Goal: Book appointment/travel/reservation

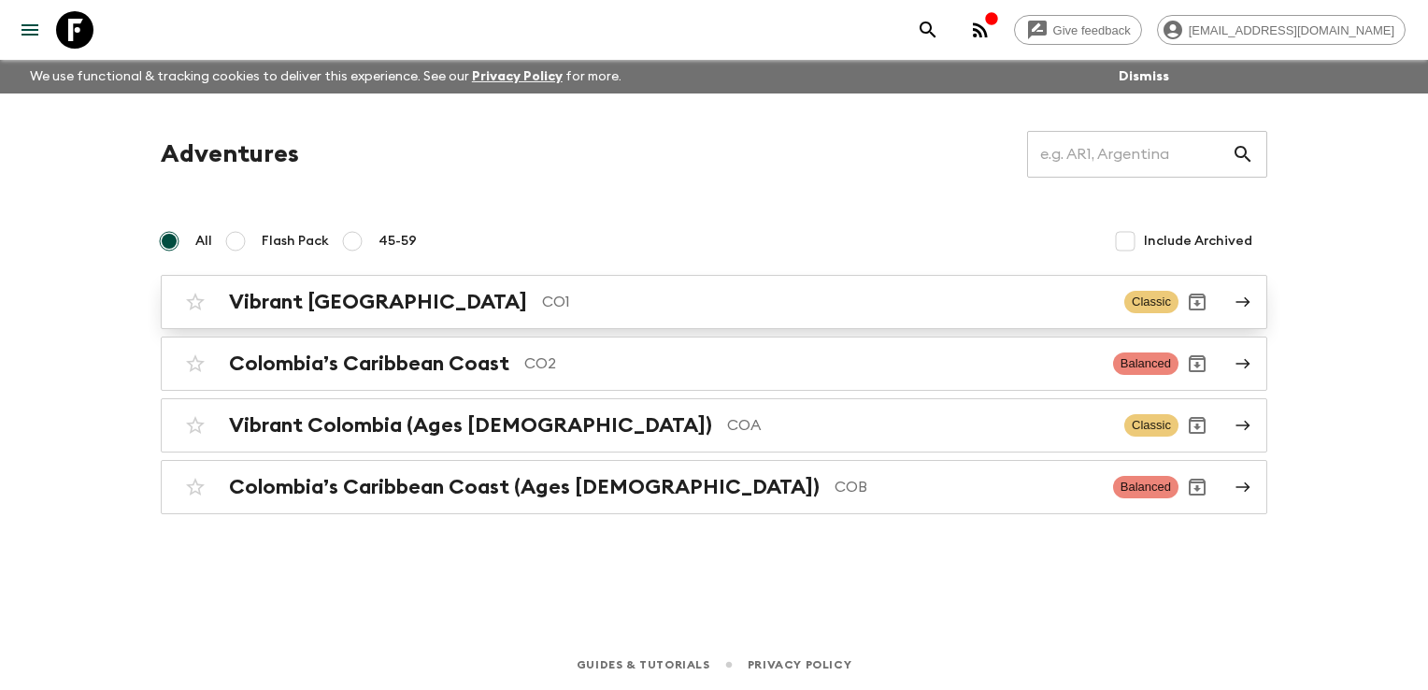
click at [624, 303] on p "CO1" at bounding box center [825, 302] width 567 height 22
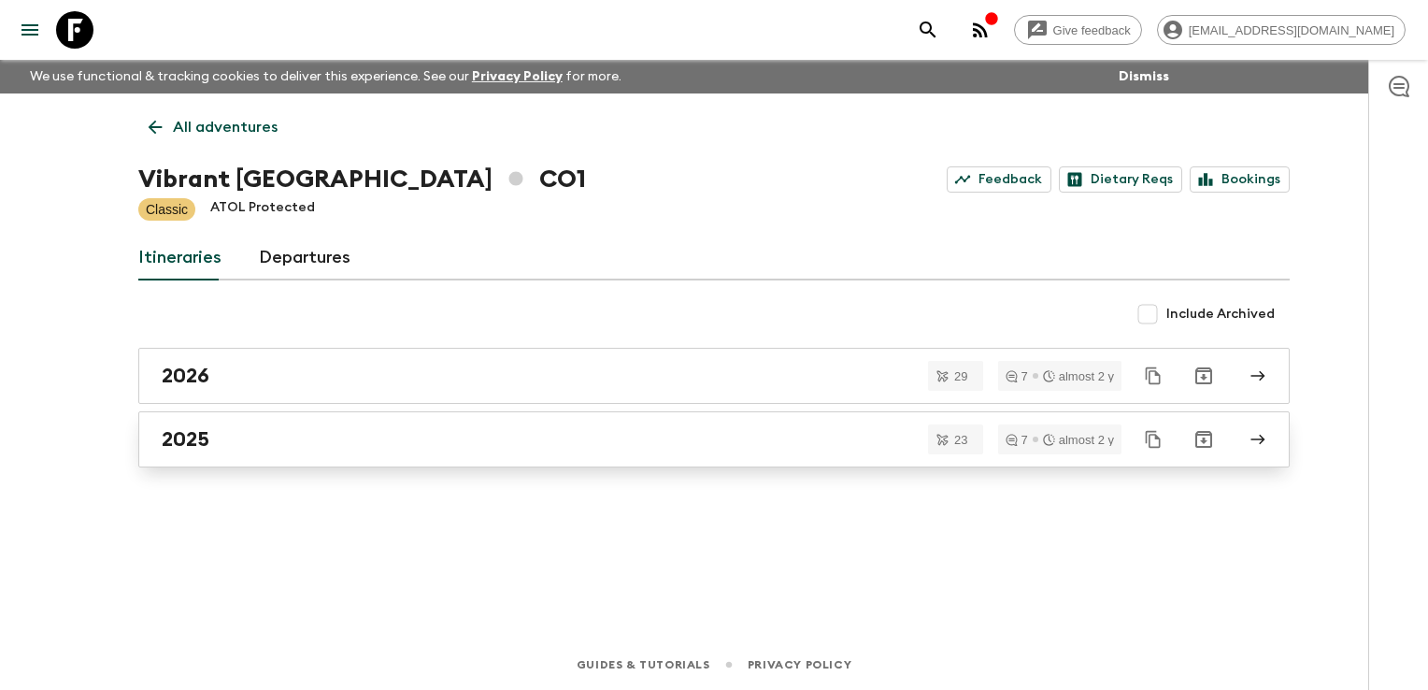
click at [392, 461] on link "2025" at bounding box center [713, 439] width 1151 height 56
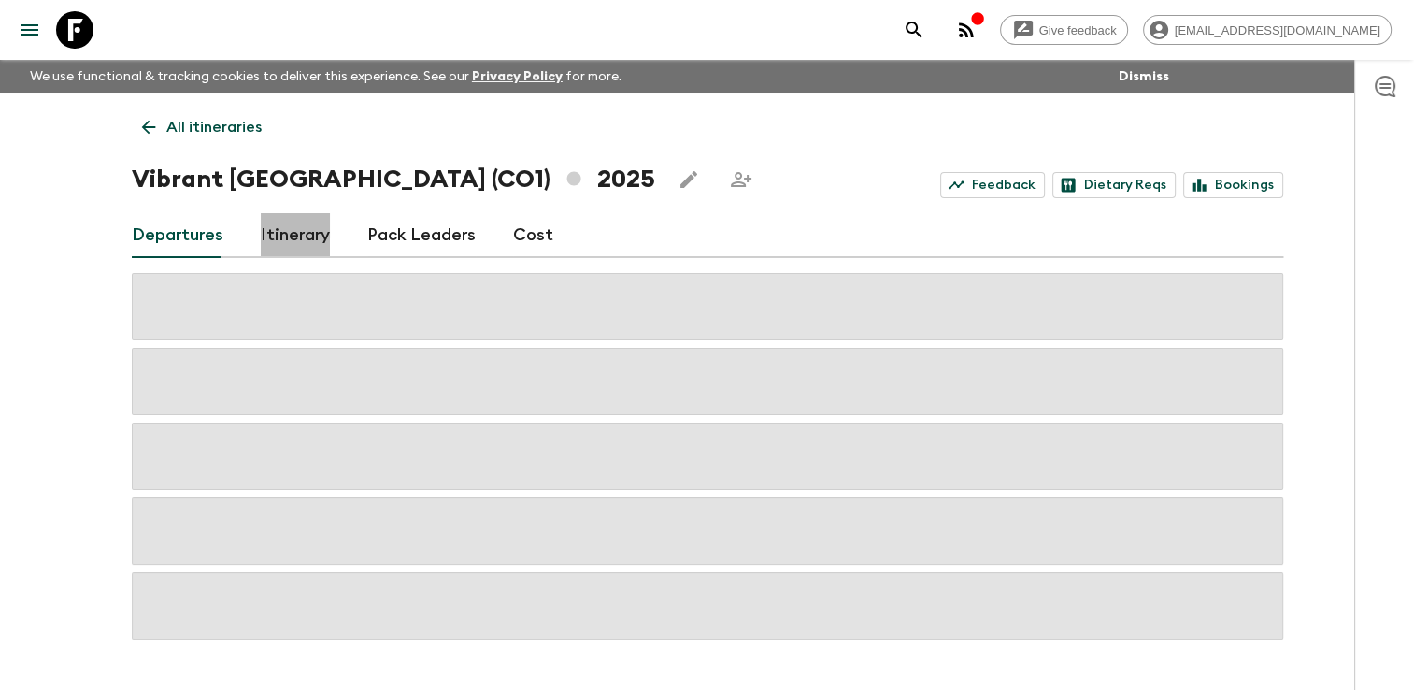
click at [291, 241] on link "Itinerary" at bounding box center [295, 235] width 69 height 45
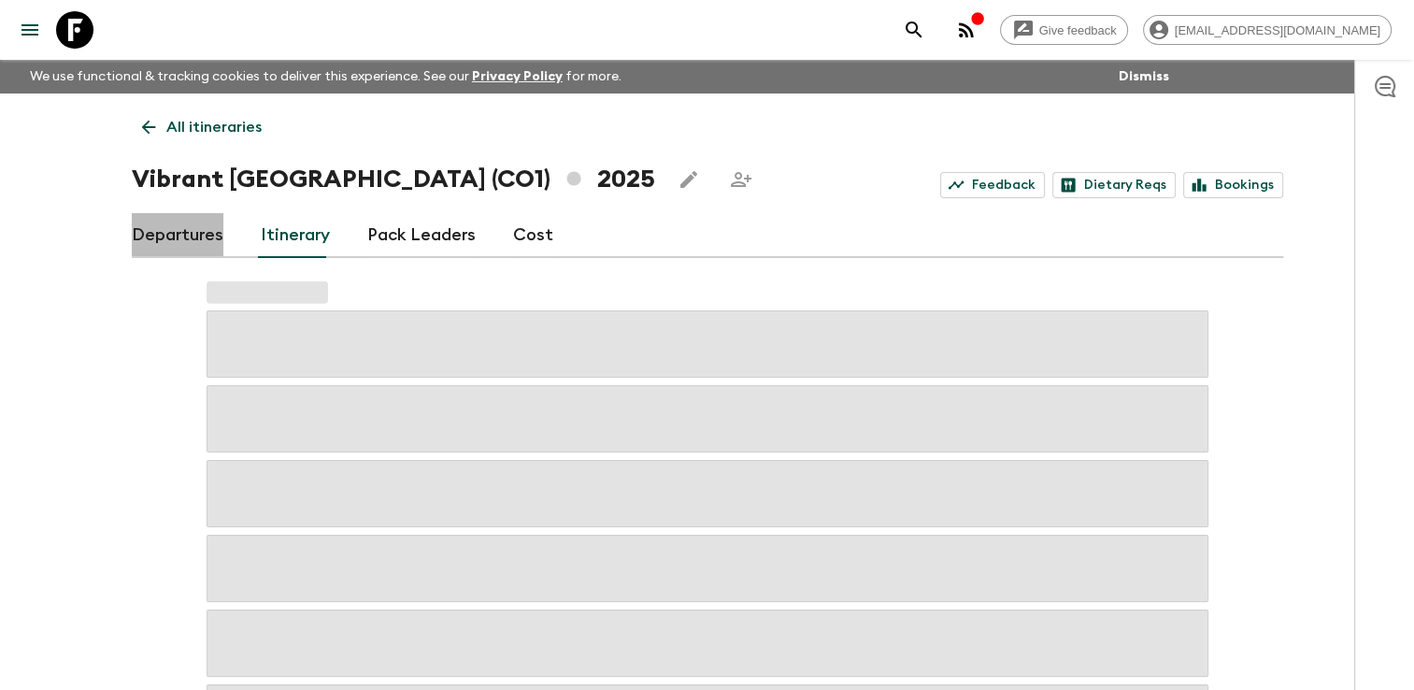
click at [202, 237] on link "Departures" at bounding box center [178, 235] width 92 height 45
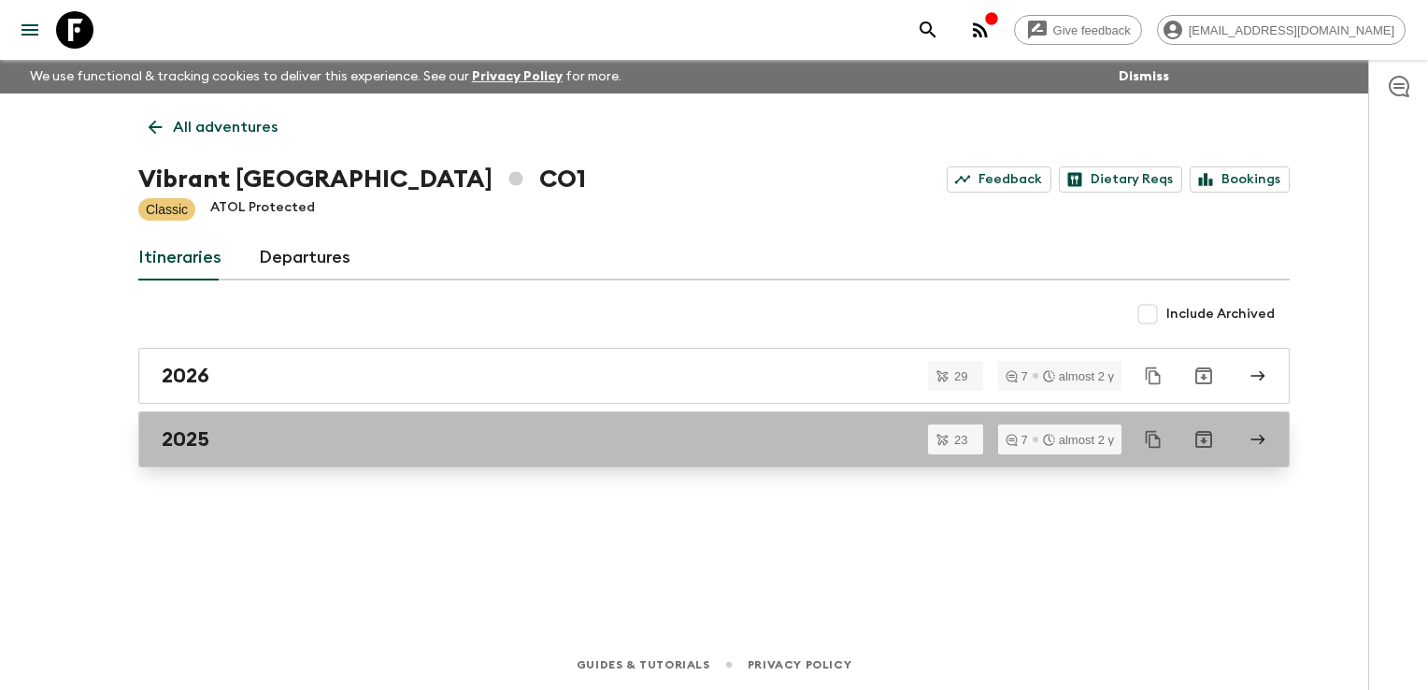
click at [540, 440] on div "2025" at bounding box center [696, 439] width 1069 height 24
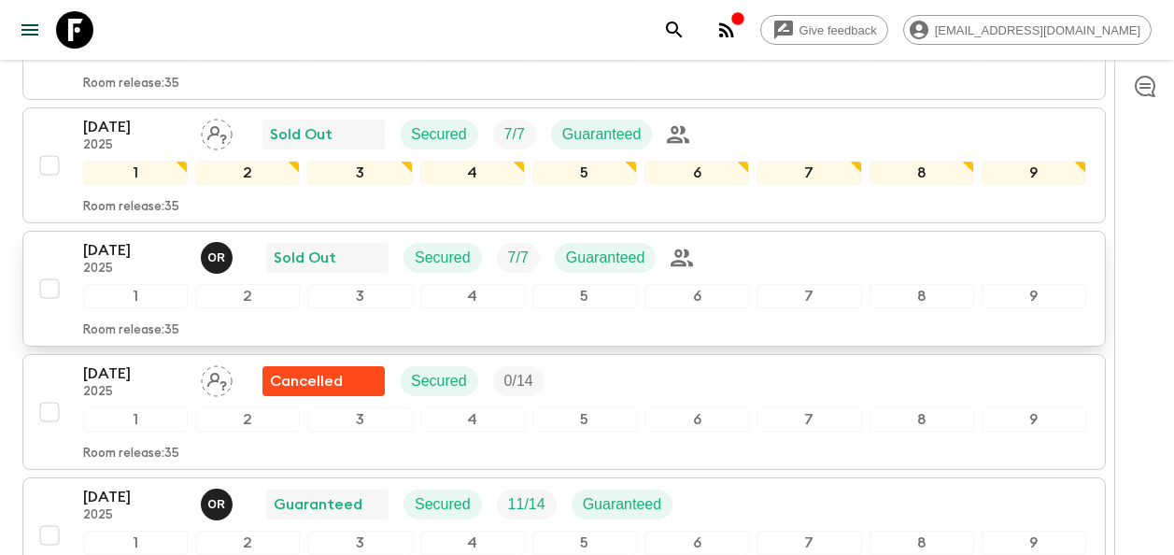
scroll to position [1775, 0]
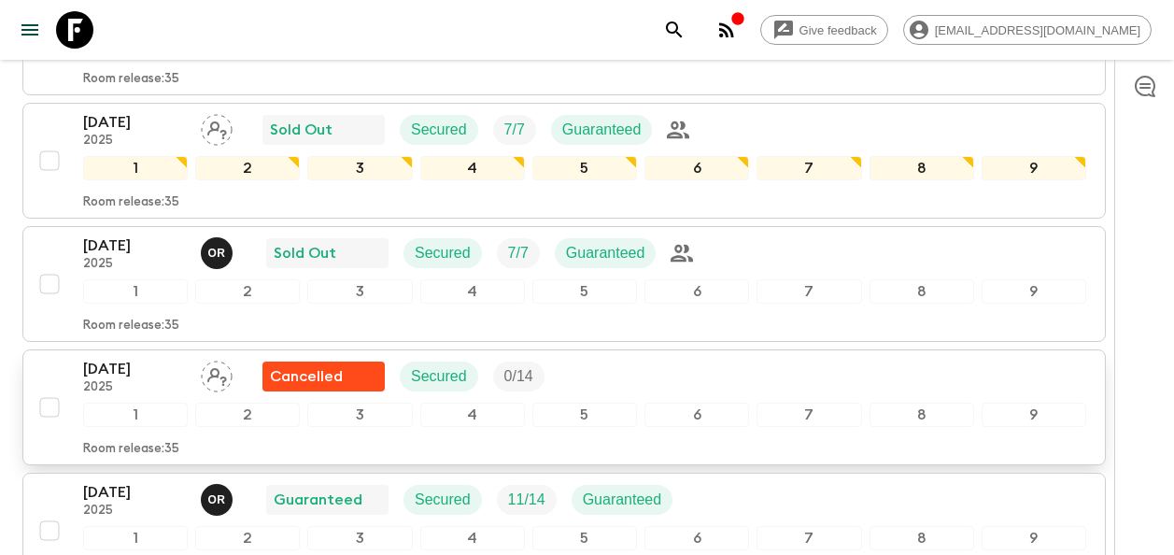
click at [149, 377] on p "[DATE]" at bounding box center [134, 369] width 103 height 22
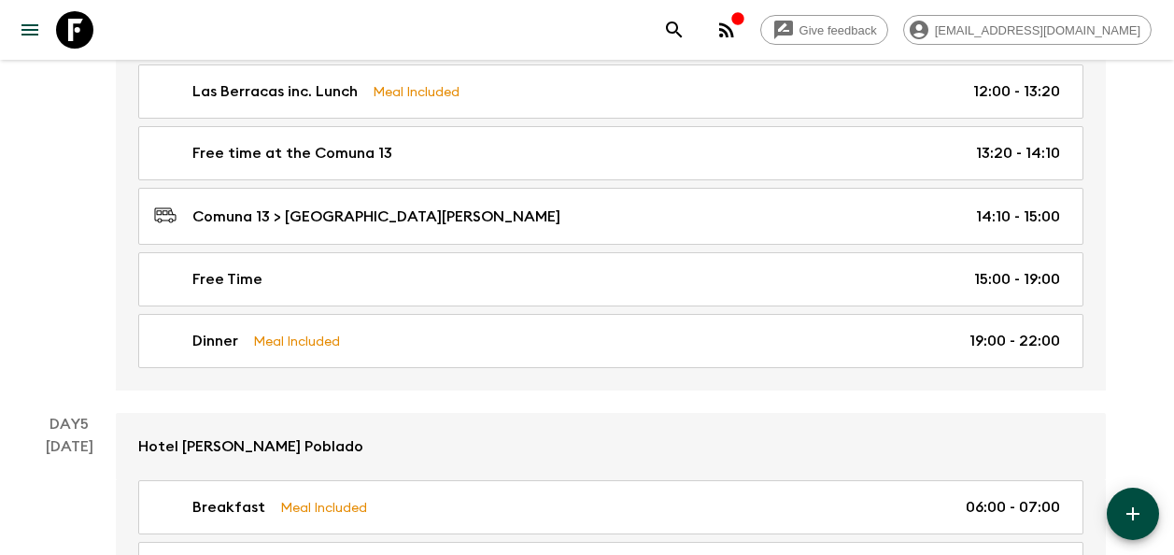
scroll to position [2523, 0]
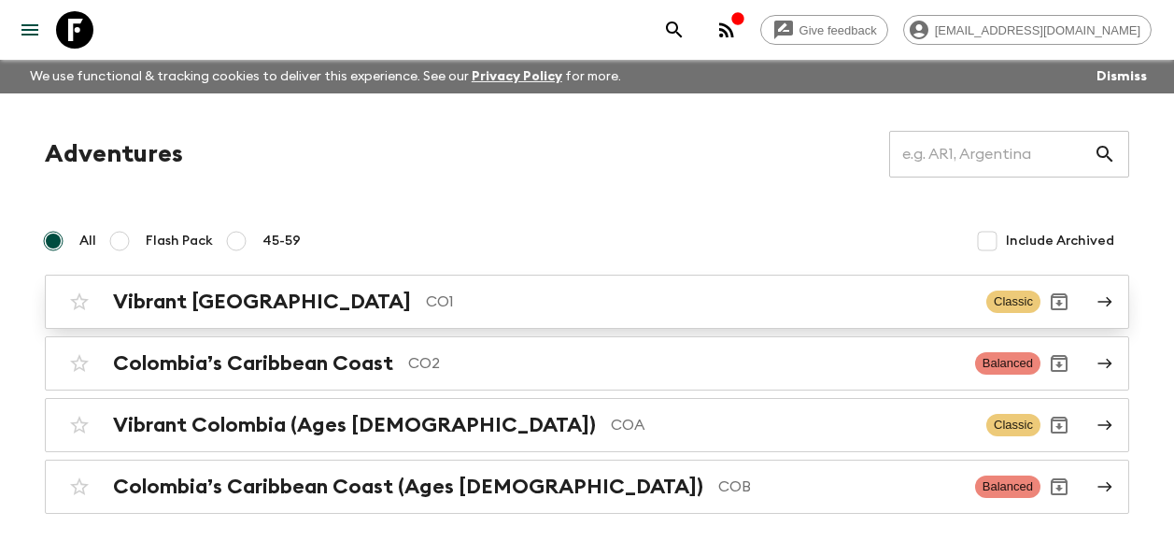
click at [466, 296] on p "CO1" at bounding box center [699, 302] width 546 height 22
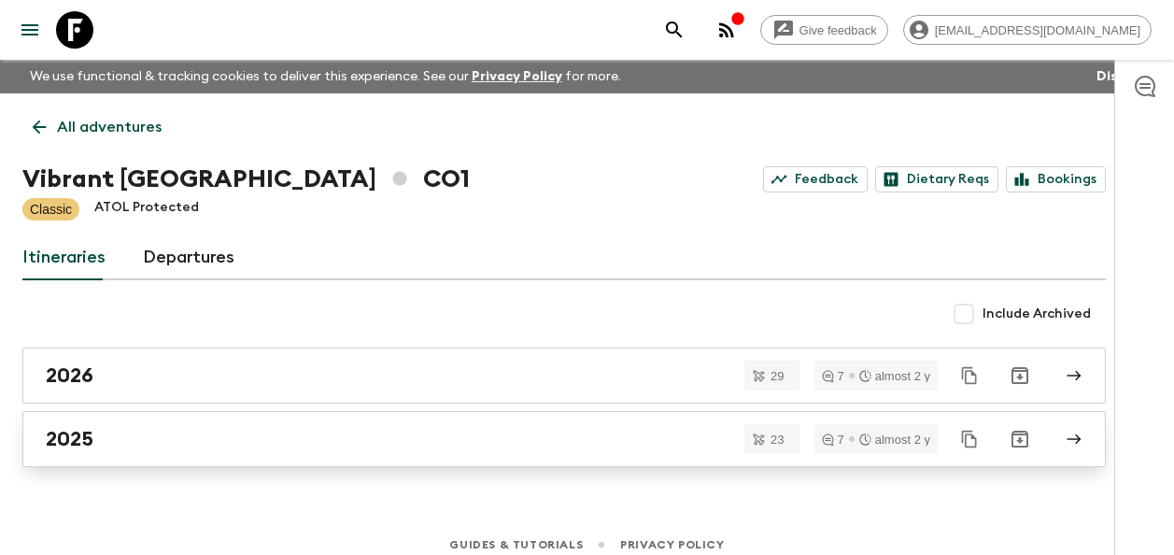
click at [492, 452] on link "2025" at bounding box center [564, 439] width 1084 height 56
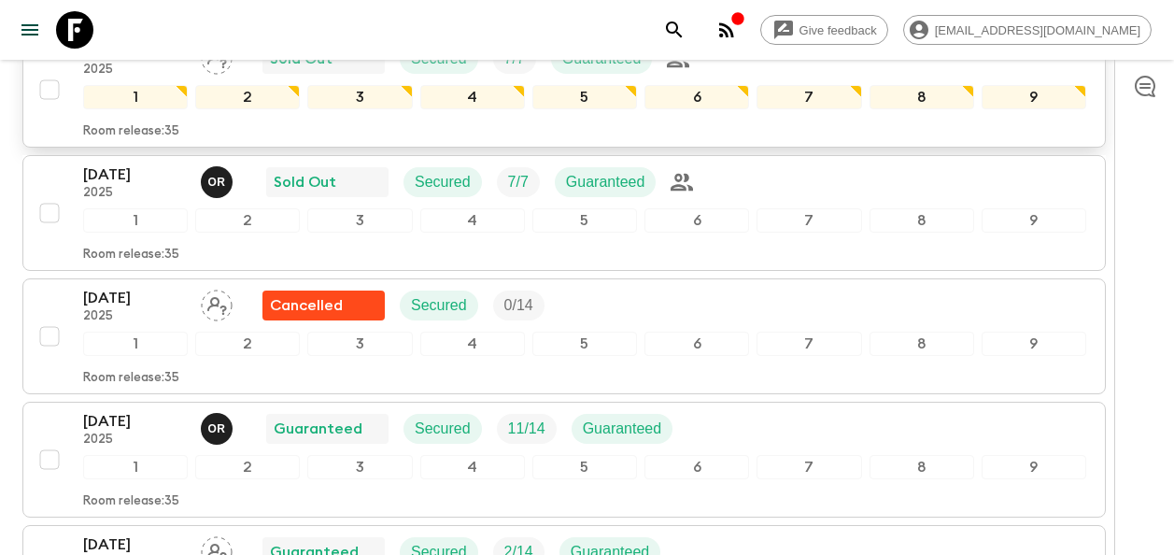
scroll to position [1962, 0]
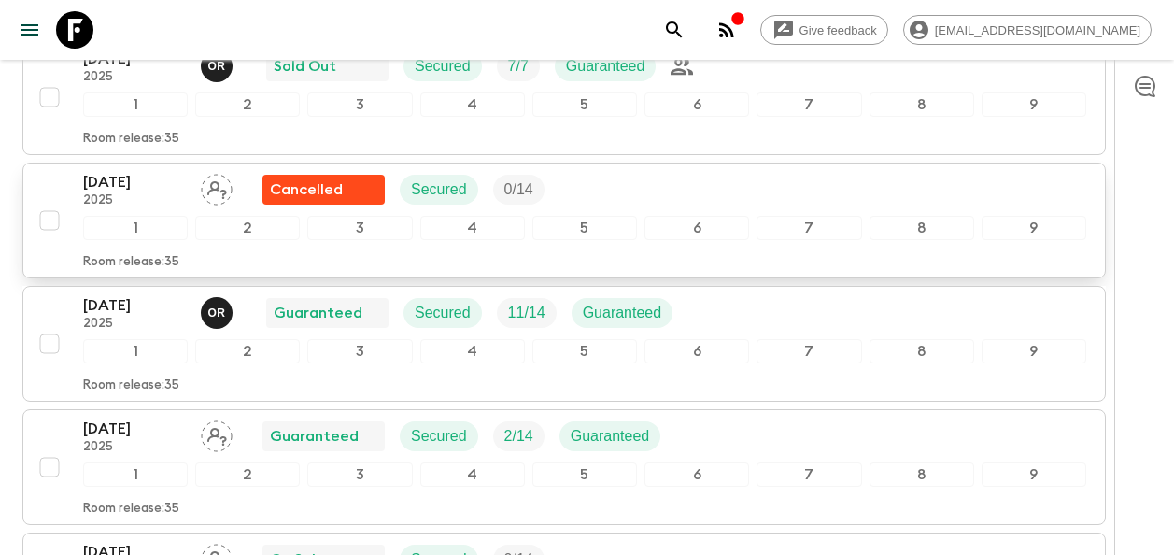
click at [129, 178] on p "[DATE]" at bounding box center [134, 182] width 103 height 22
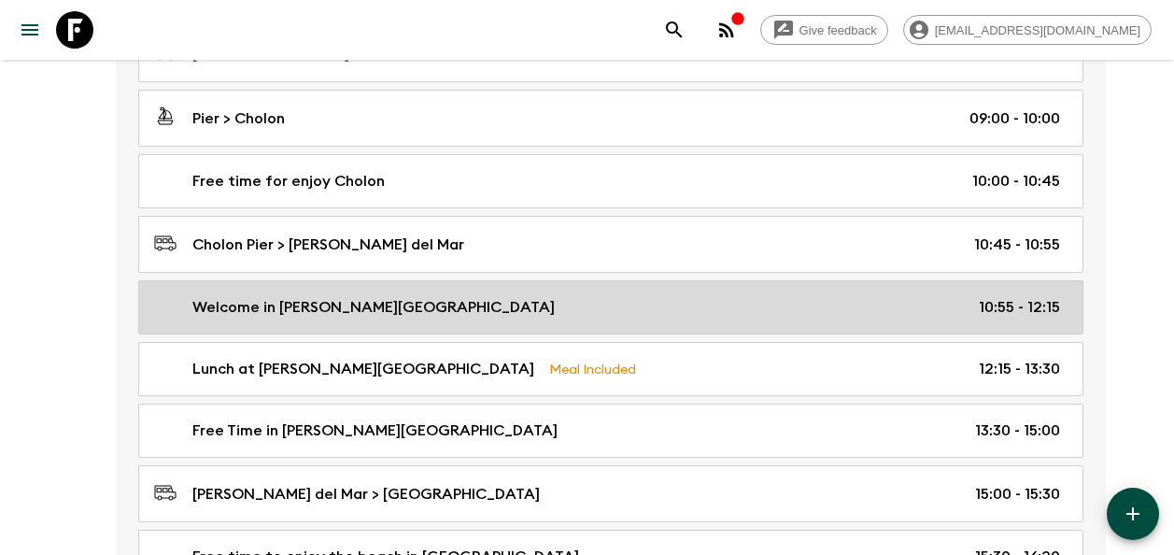
scroll to position [4764, 0]
